Goal: Navigation & Orientation: Find specific page/section

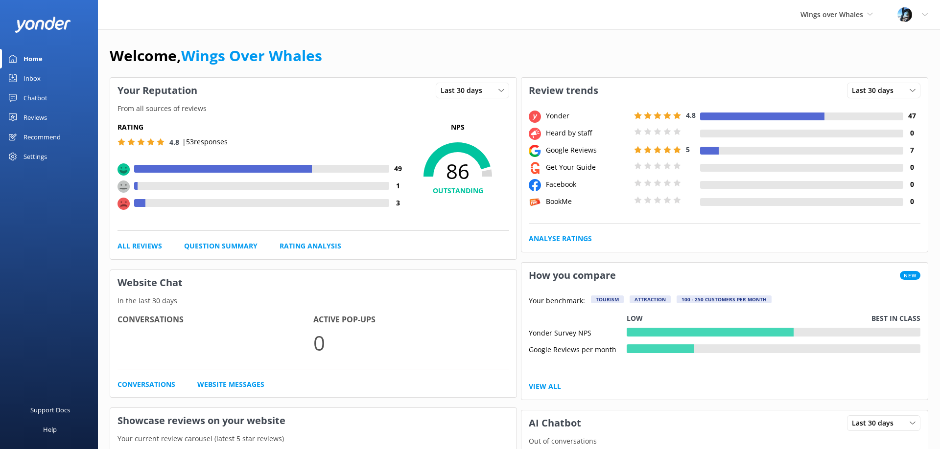
click at [44, 113] on div "Reviews" at bounding box center [34, 118] width 23 height 20
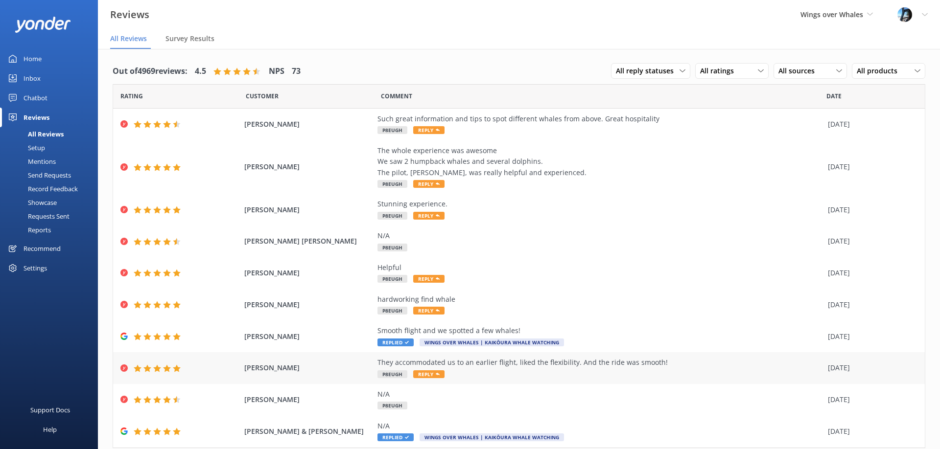
scroll to position [31, 0]
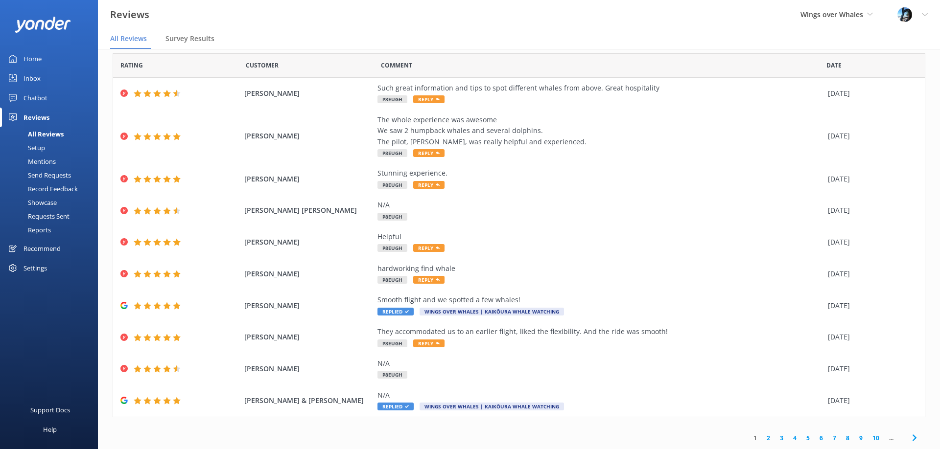
click at [768, 438] on link "2" at bounding box center [768, 438] width 13 height 9
